Goal: Register for event/course

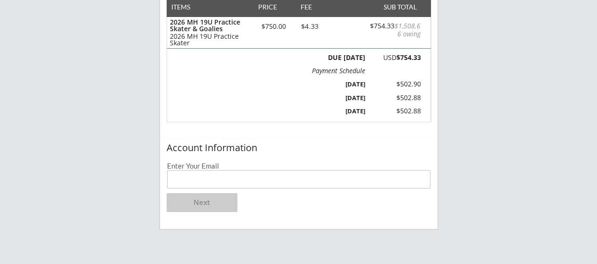
scroll to position [134, 0]
click at [311, 182] on input "email" at bounding box center [299, 178] width 264 height 18
type input "[EMAIL_ADDRESS][DOMAIN_NAME]"
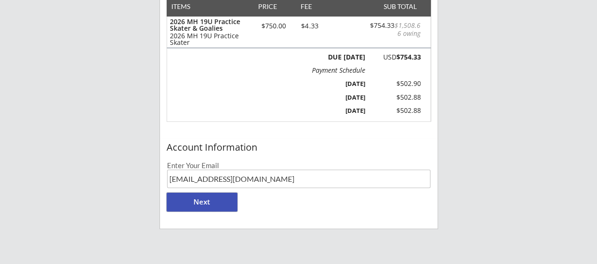
click at [215, 199] on button "Next" at bounding box center [202, 202] width 71 height 19
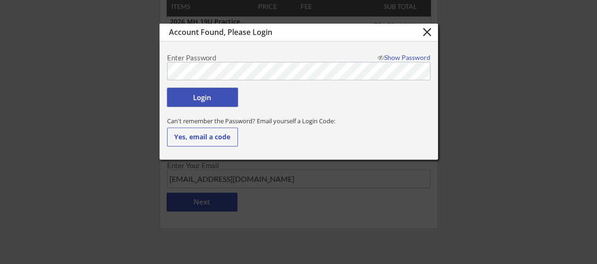
click at [209, 92] on button "Login" at bounding box center [202, 97] width 71 height 19
click at [203, 97] on button "Login" at bounding box center [202, 97] width 71 height 19
click at [205, 92] on button "Login" at bounding box center [202, 97] width 71 height 19
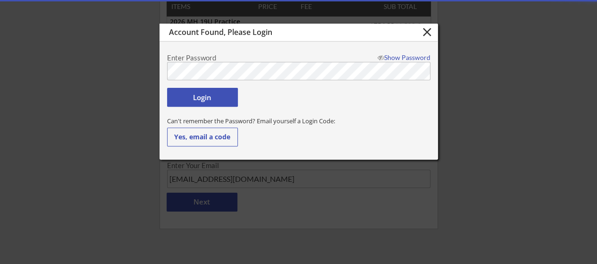
click at [410, 56] on div "Show Password" at bounding box center [401, 57] width 57 height 7
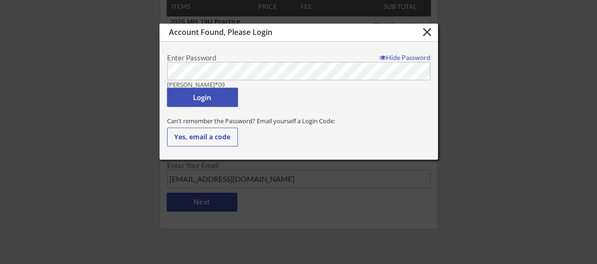
click at [194, 97] on button "Login" at bounding box center [202, 97] width 71 height 19
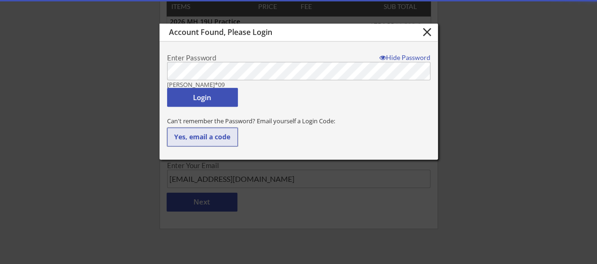
click at [194, 135] on button "Yes, email a code" at bounding box center [202, 136] width 71 height 19
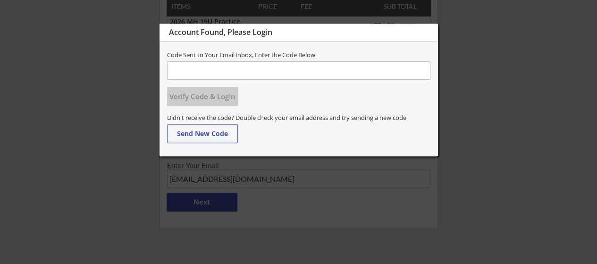
click at [265, 66] on input "input" at bounding box center [298, 70] width 263 height 18
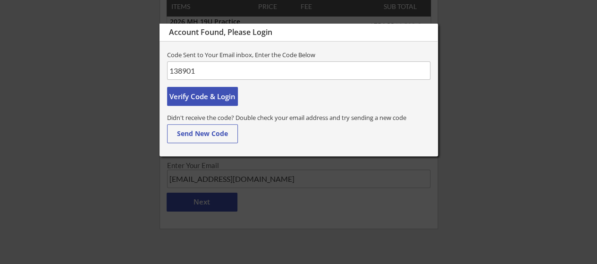
type input "138901"
click at [198, 96] on button "Verify Code & Login" at bounding box center [202, 96] width 71 height 19
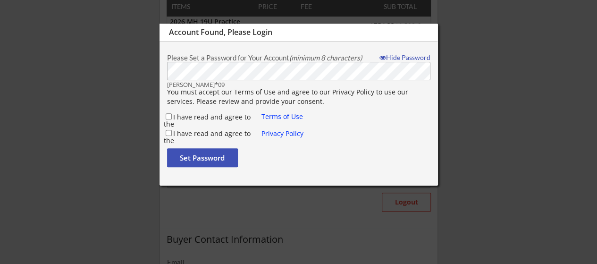
type input "[PERSON_NAME]"
click at [168, 116] on input "I have read and agree to the" at bounding box center [169, 116] width 6 height 6
checkbox input "true"
click at [167, 133] on input "I have read and agree to the" at bounding box center [169, 133] width 6 height 6
checkbox input "true"
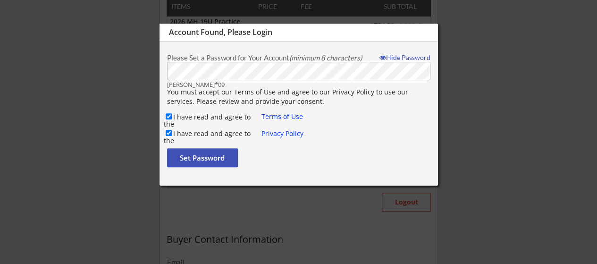
click at [406, 56] on div "Hide Password" at bounding box center [401, 57] width 57 height 7
click at [207, 159] on button "Set Password" at bounding box center [202, 157] width 71 height 19
type input "[EMAIL_ADDRESS][DOMAIN_NAME]"
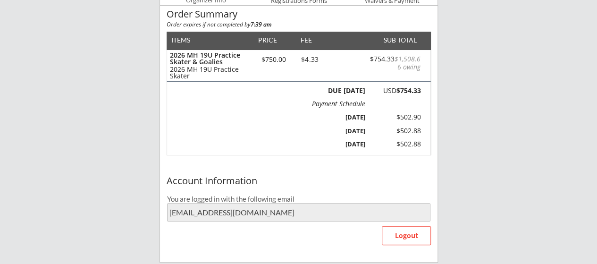
scroll to position [0, 0]
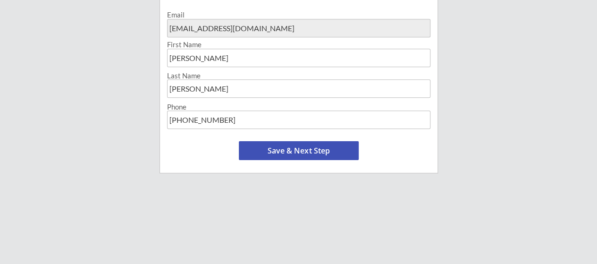
scroll to position [381, 0]
click at [287, 150] on button "Save & Next Step" at bounding box center [299, 150] width 120 height 19
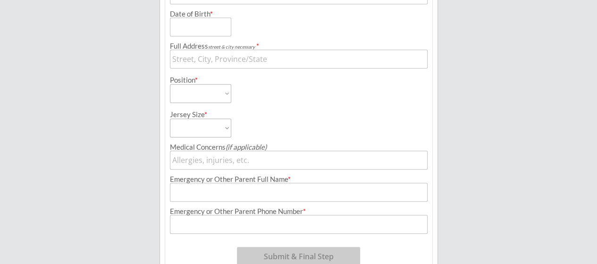
scroll to position [72, 0]
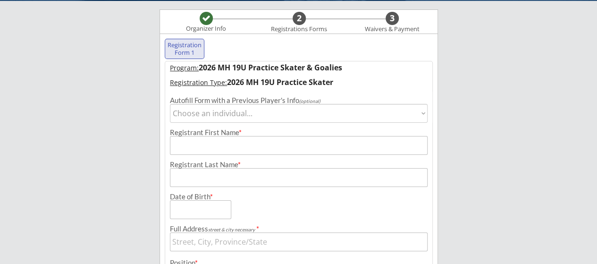
click at [422, 116] on select "Choose an individual... [PERSON_NAME]" at bounding box center [299, 113] width 258 height 19
click at [372, 152] on input "input" at bounding box center [299, 145] width 258 height 19
click at [424, 108] on select "Choose an individual... Mikayla Nedry" at bounding box center [299, 113] width 258 height 19
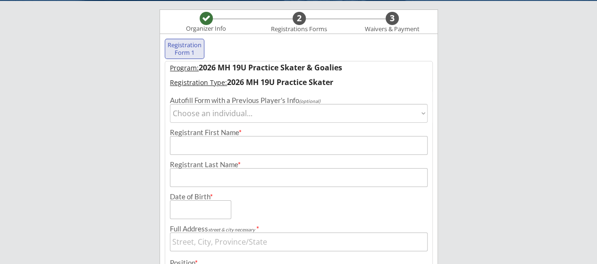
select select ""1348695171700984260__LOOKUP__1687048574703x308834014799593500""
click at [170, 104] on select "Choose an individual... Mikayla Nedry" at bounding box center [299, 113] width 258 height 19
type input "Mikayla"
type input "Nedry"
type input "07/13/2010"
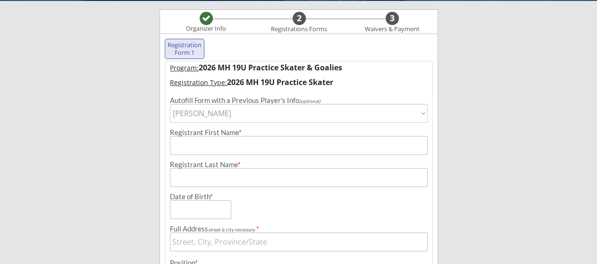
type input "9725 Xylon Ct, Bloomington, MN 55438, USA"
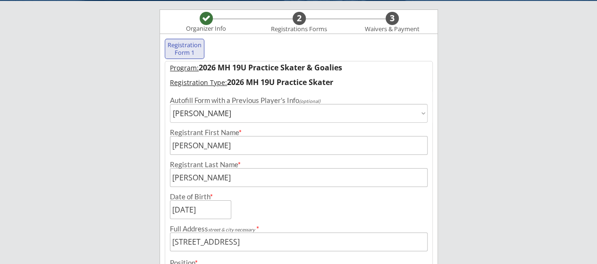
select select ""Forward""
type input "None"
type input "Andrea kittelson"
type input "(612) 791-1223"
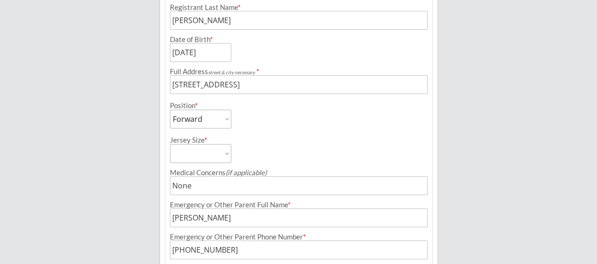
scroll to position [278, 0]
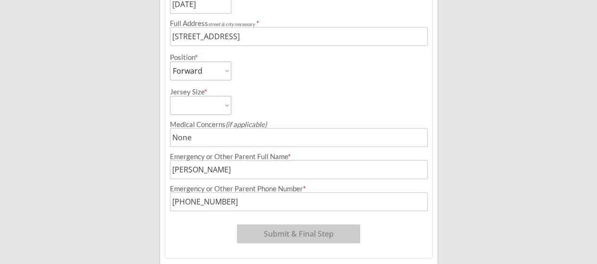
click at [226, 105] on select "Adult Small Adult Medium Adult Large" at bounding box center [200, 105] width 61 height 19
select select ""Adult Small""
click at [170, 96] on select "Adult Small Adult Medium Adult Large" at bounding box center [200, 105] width 61 height 19
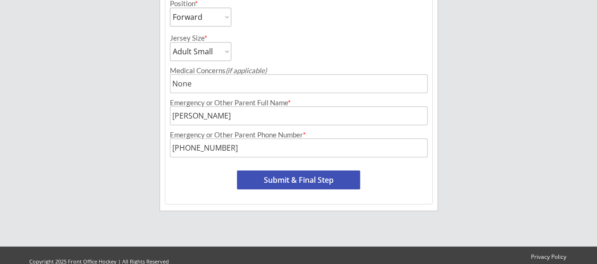
scroll to position [333, 0]
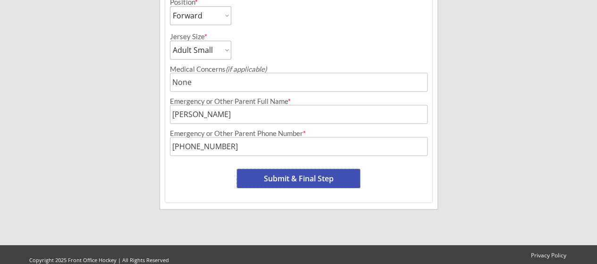
click at [295, 176] on button "Submit & Final Step" at bounding box center [298, 178] width 123 height 19
select select ""Yes, use this card""
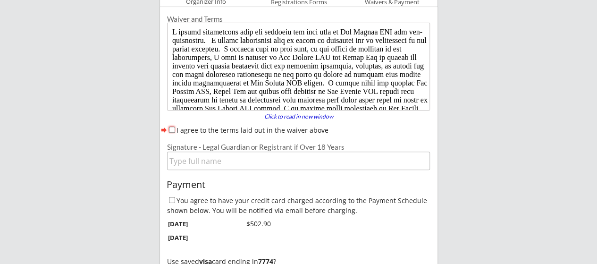
scroll to position [81, 0]
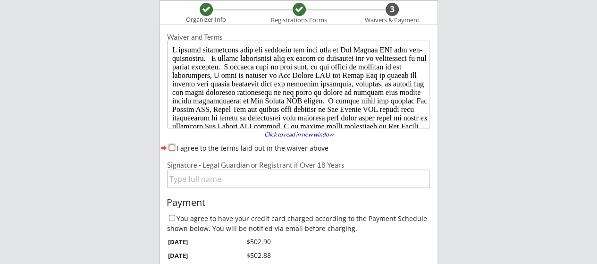
click at [174, 146] on input "I agree to the terms laid out in the waiver above" at bounding box center [172, 147] width 6 height 6
checkbox input "true"
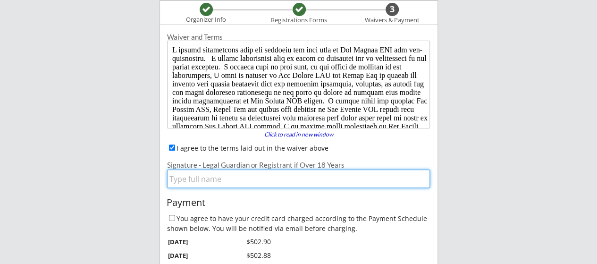
click at [202, 177] on input "input" at bounding box center [298, 178] width 263 height 18
type input "Adam Nedry"
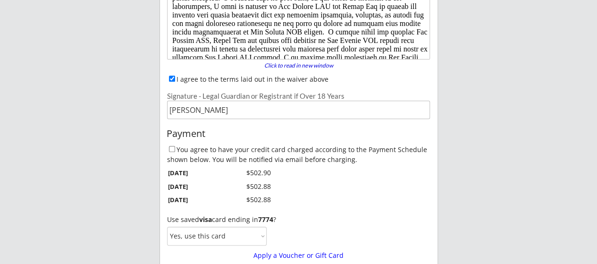
scroll to position [181, 0]
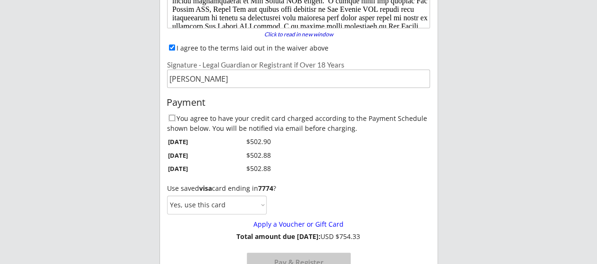
click at [169, 117] on input "You agree to have your credit card charged according to the Payment Schedule sh…" at bounding box center [172, 118] width 6 height 6
checkbox input "true"
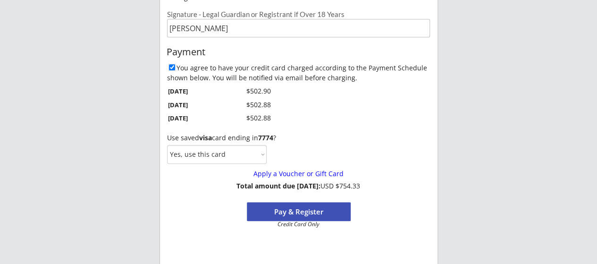
scroll to position [234, 0]
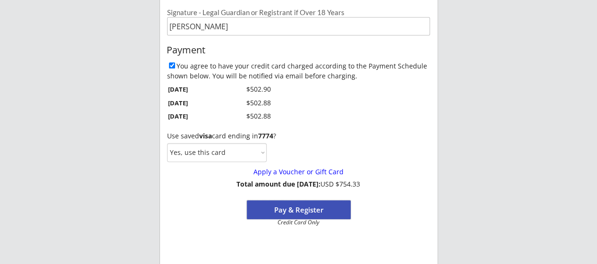
click at [286, 207] on button "Pay & Register" at bounding box center [299, 209] width 104 height 19
